Goal: Transaction & Acquisition: Purchase product/service

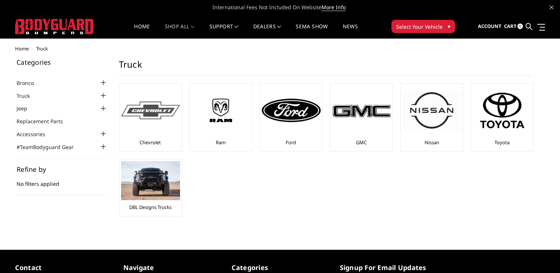
click at [166, 116] on img at bounding box center [150, 111] width 59 height 18
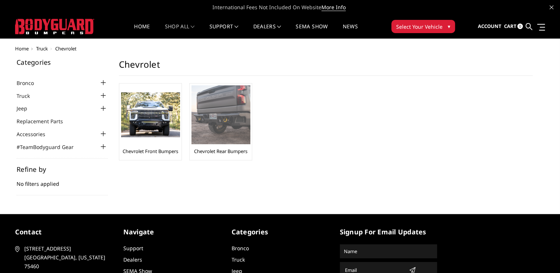
click at [225, 130] on img at bounding box center [220, 114] width 59 height 59
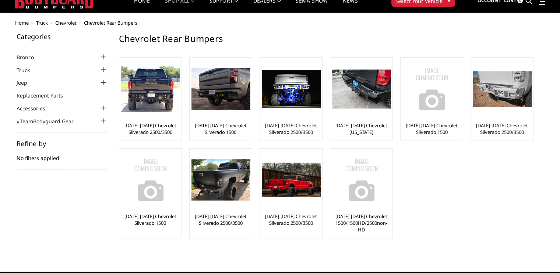
scroll to position [37, 0]
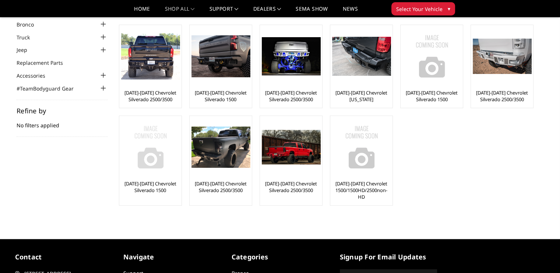
click at [143, 188] on link "[DATE]-[DATE] Chevrolet Silverado 1500" at bounding box center [150, 186] width 59 height 13
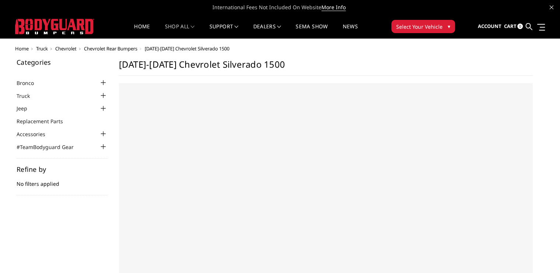
select select "US"
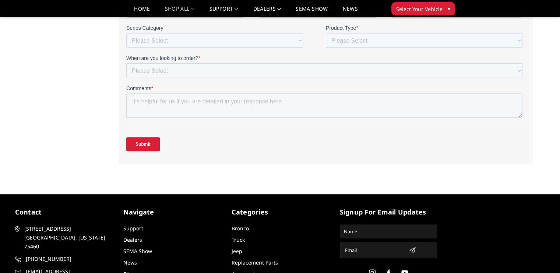
scroll to position [329, 0]
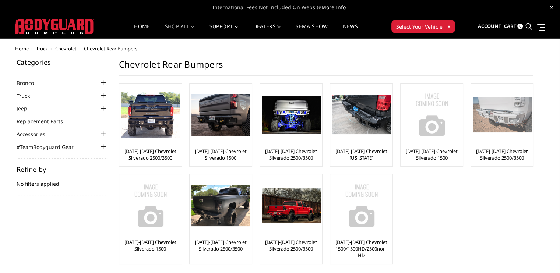
click at [494, 159] on link "[DATE]-[DATE] Chevrolet Silverado 2500/3500" at bounding box center [502, 154] width 59 height 13
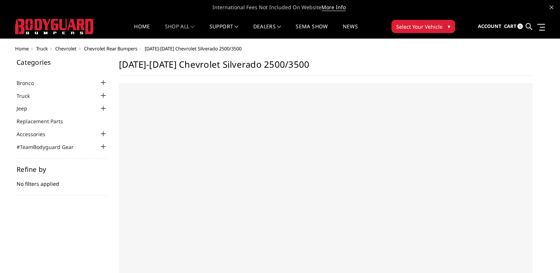
select select "US"
